Goal: Information Seeking & Learning: Understand process/instructions

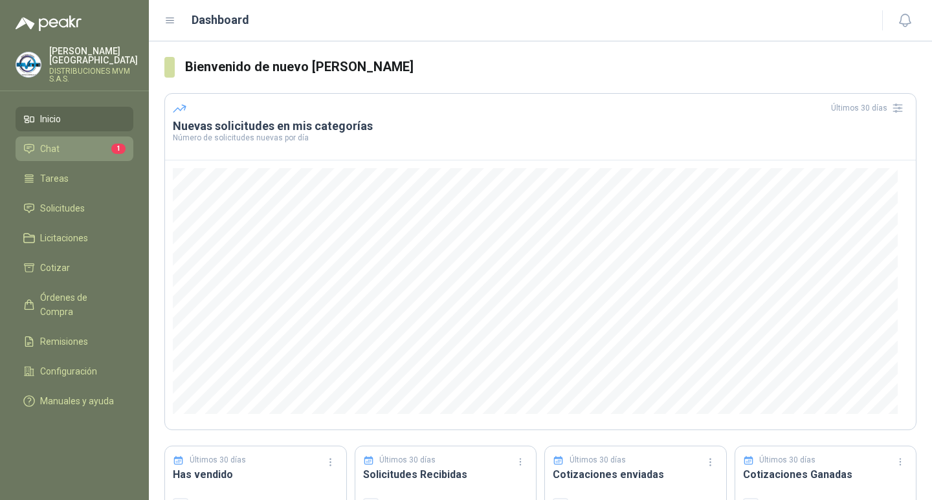
click at [58, 142] on span "Chat" at bounding box center [49, 149] width 19 height 14
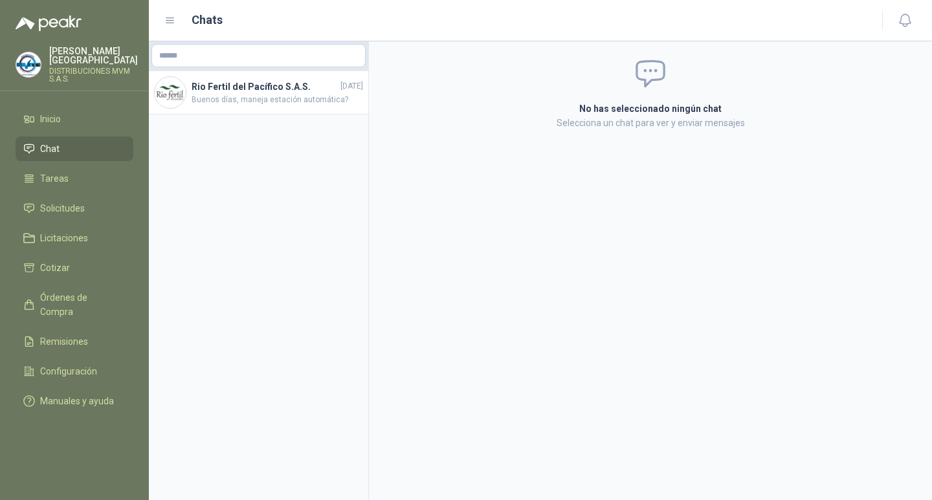
click at [89, 145] on li "Chat" at bounding box center [74, 149] width 102 height 14
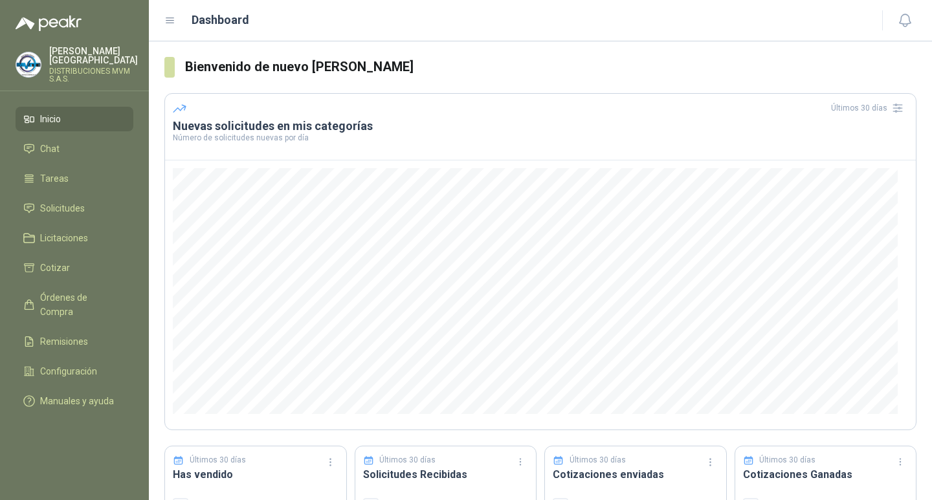
click at [415, 472] on h3 "Solicitudes Recibidas" at bounding box center [446, 475] width 166 height 16
click at [371, 460] on icon at bounding box center [369, 461] width 12 height 12
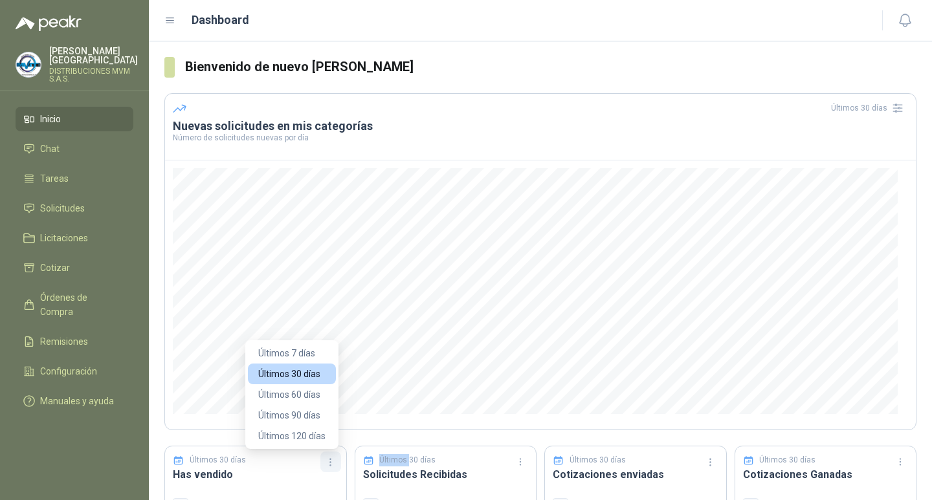
click at [334, 467] on button "button" at bounding box center [330, 462] width 21 height 21
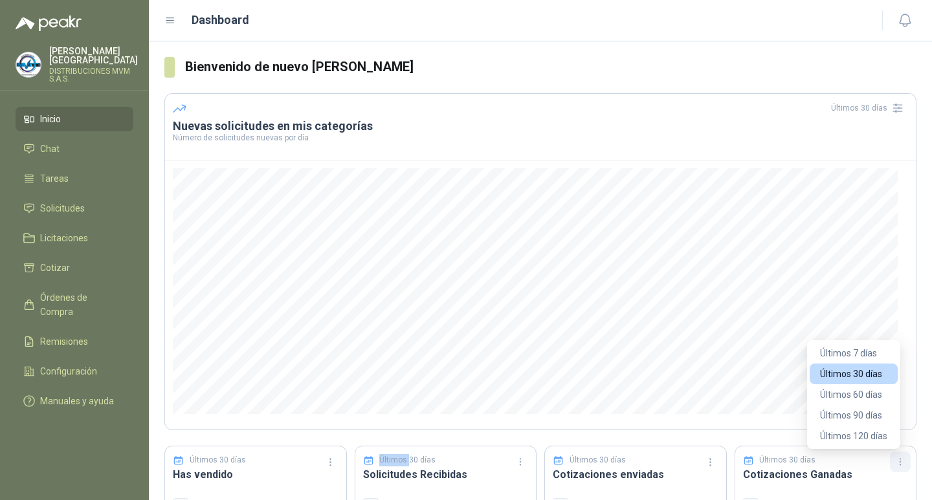
click at [895, 465] on icon "button" at bounding box center [900, 462] width 11 height 11
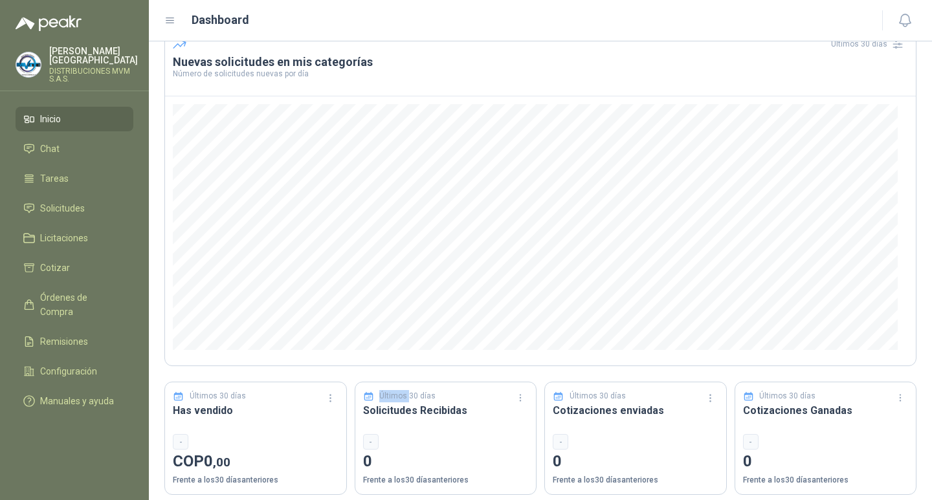
scroll to position [74, 0]
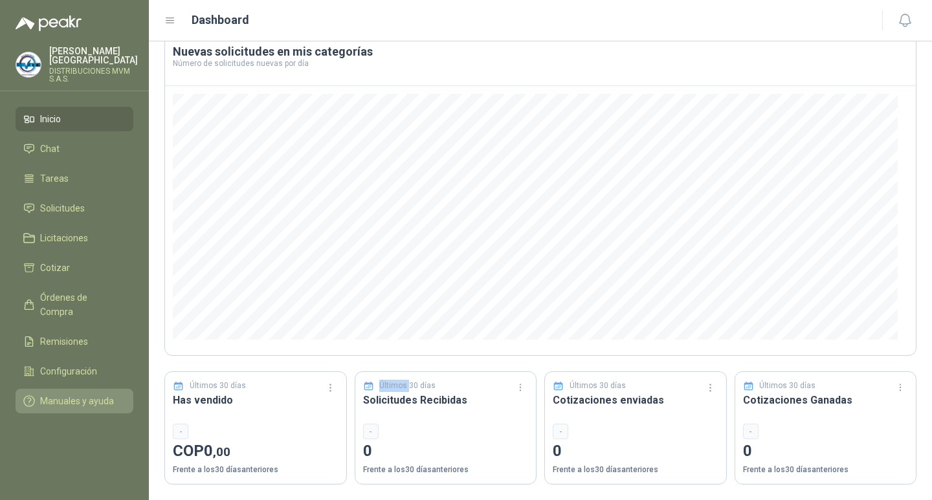
click at [98, 394] on span "Manuales y ayuda" at bounding box center [77, 401] width 74 height 14
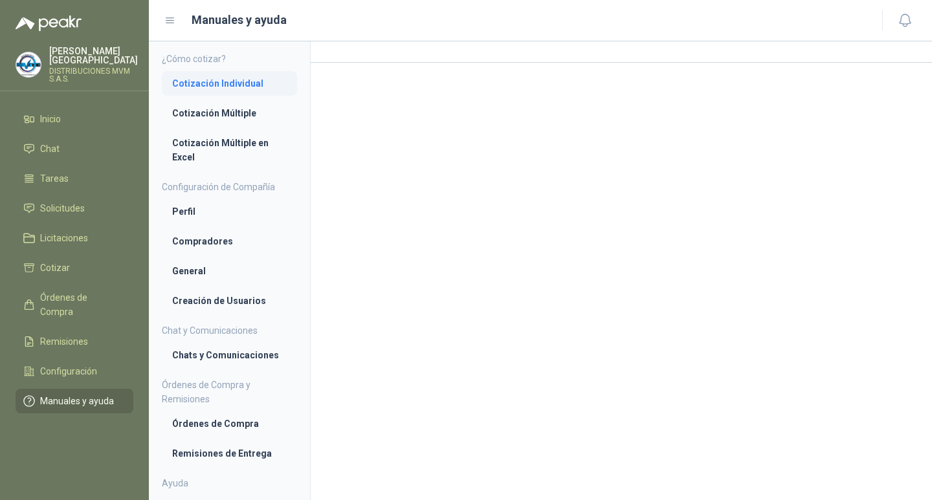
click at [243, 80] on li "Cotización Individual" at bounding box center [229, 83] width 115 height 14
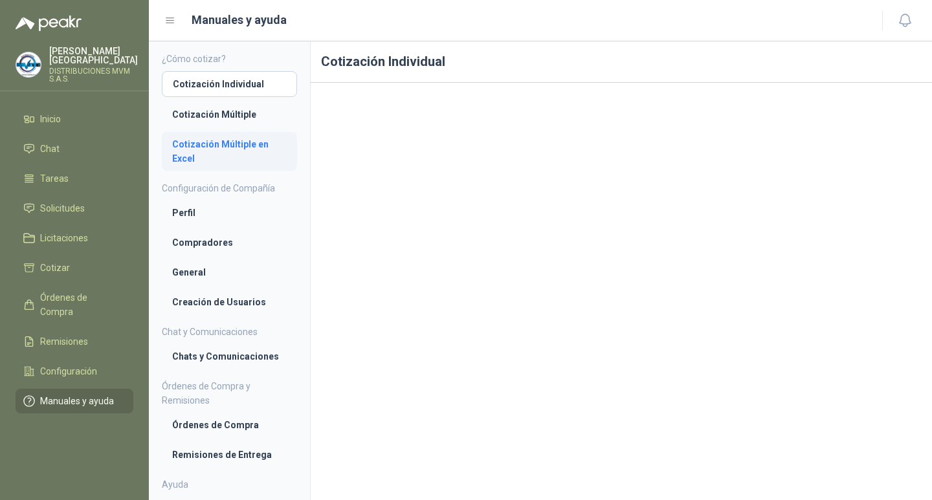
click at [226, 137] on li "Cotización Múltiple en Excel" at bounding box center [229, 151] width 115 height 28
